Goal: Task Accomplishment & Management: Manage account settings

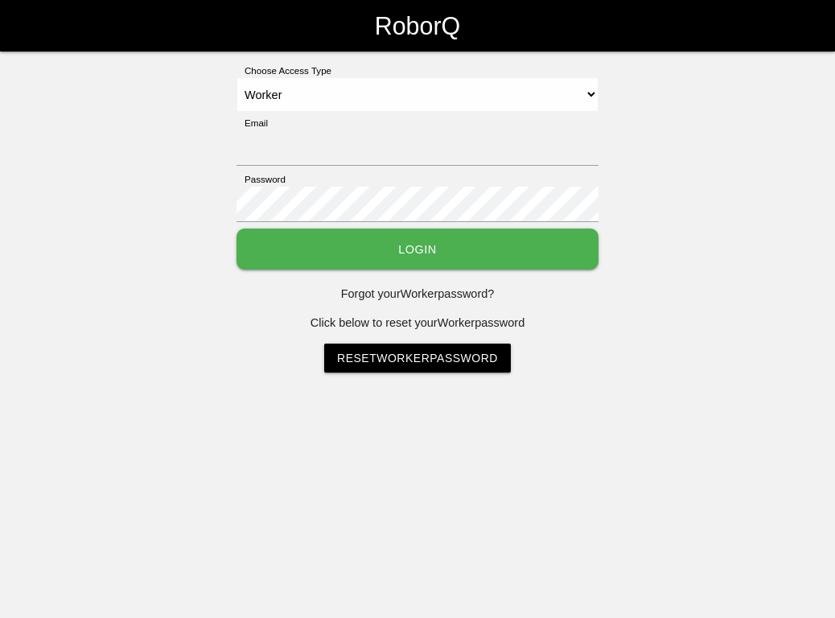
select select "Worker"
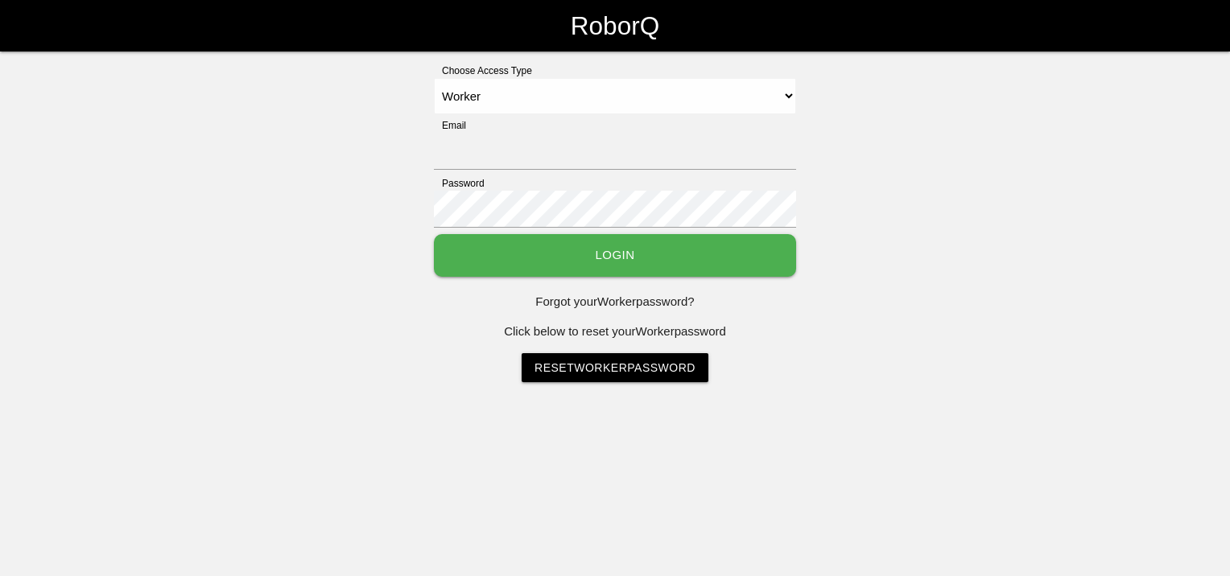
select select "Worker"
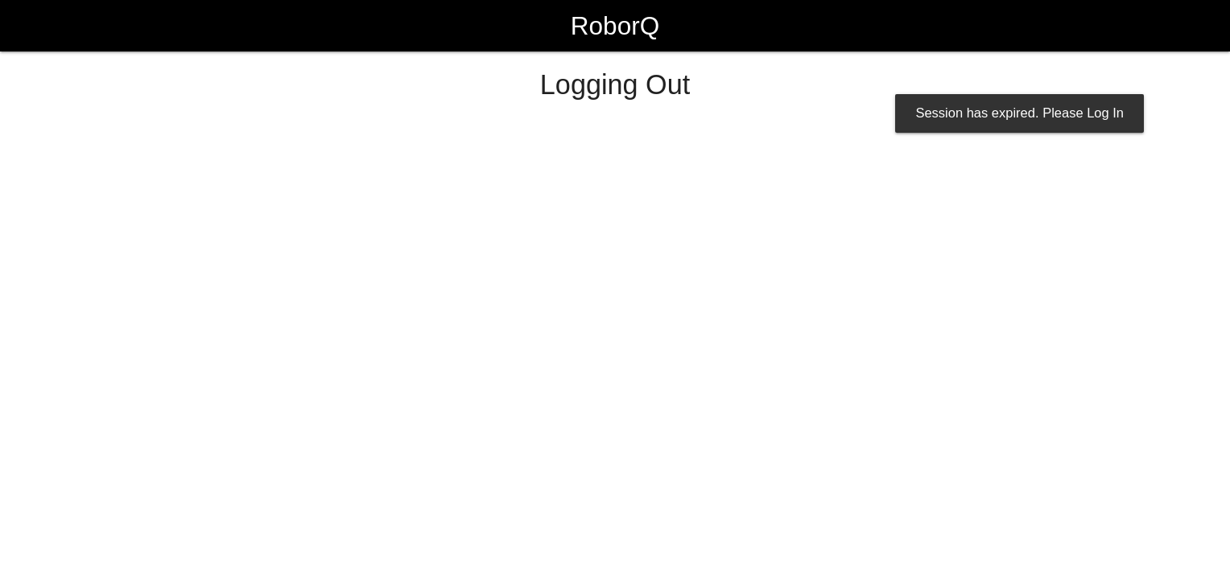
select select "Worker"
